Goal: Register for event/course

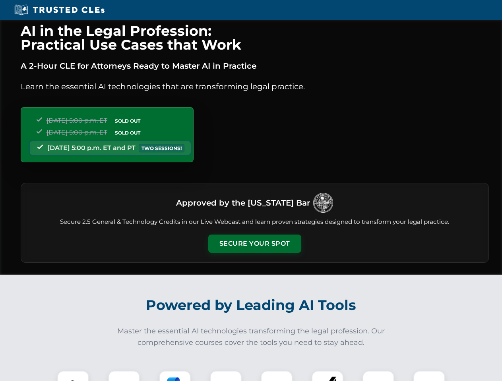
click at [254, 244] on button "Secure Your Spot" at bounding box center [254, 244] width 93 height 18
click at [73, 376] on img at bounding box center [73, 386] width 23 height 23
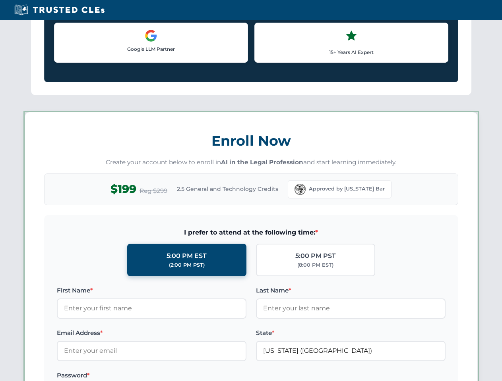
click at [175, 376] on label "Password *" at bounding box center [151, 376] width 189 height 10
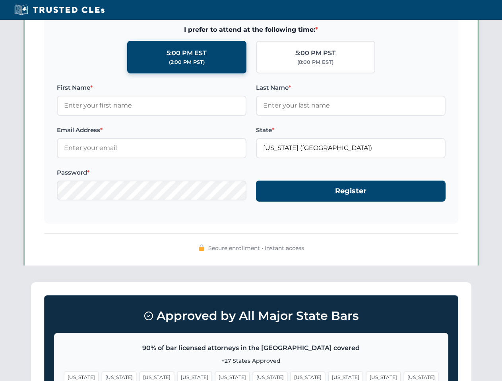
click at [366, 376] on span "[US_STATE]" at bounding box center [383, 378] width 35 height 12
